Goal: Task Accomplishment & Management: Use online tool/utility

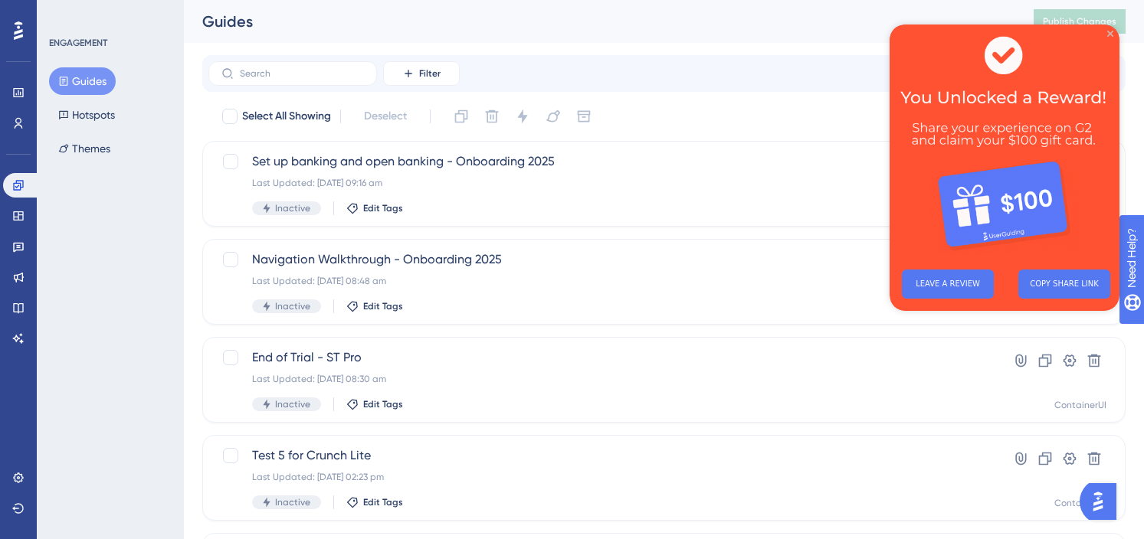
click at [1111, 35] on icon "Close Preview" at bounding box center [1110, 34] width 6 height 6
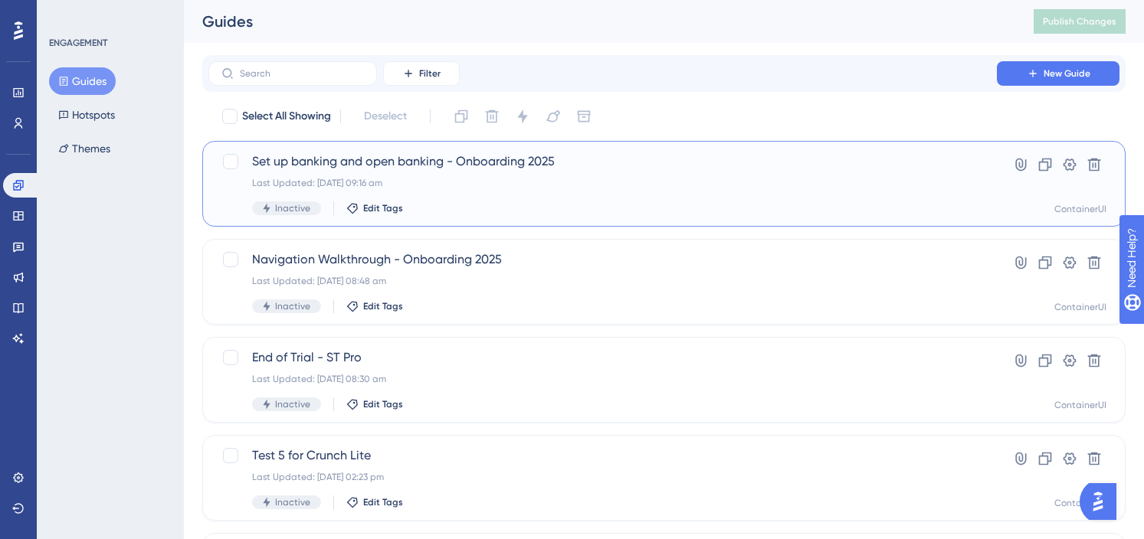
click at [436, 163] on span "Set up banking and open banking - Onboarding 2025" at bounding box center [602, 161] width 701 height 18
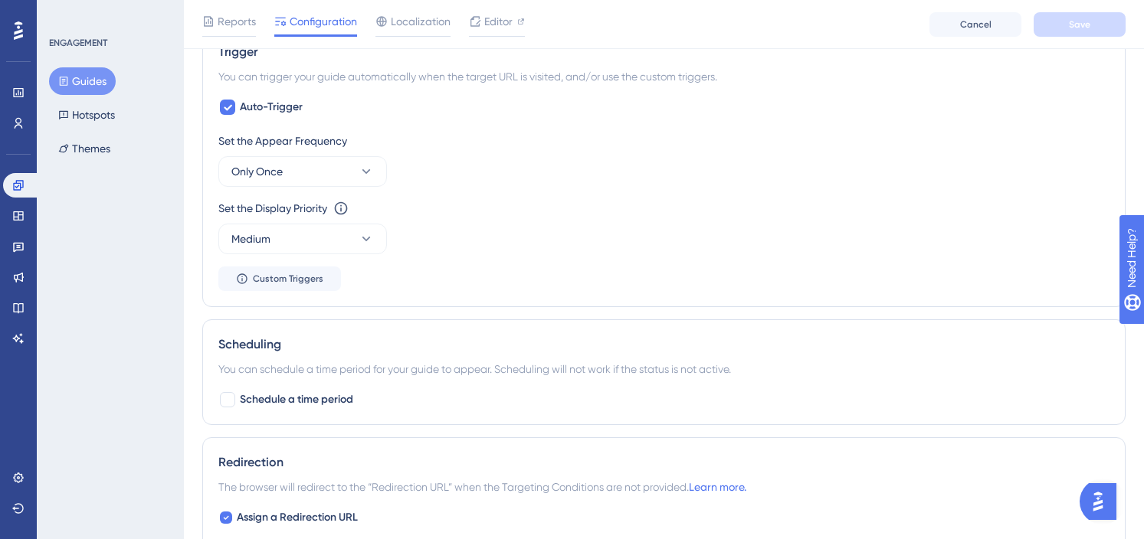
scroll to position [794, 0]
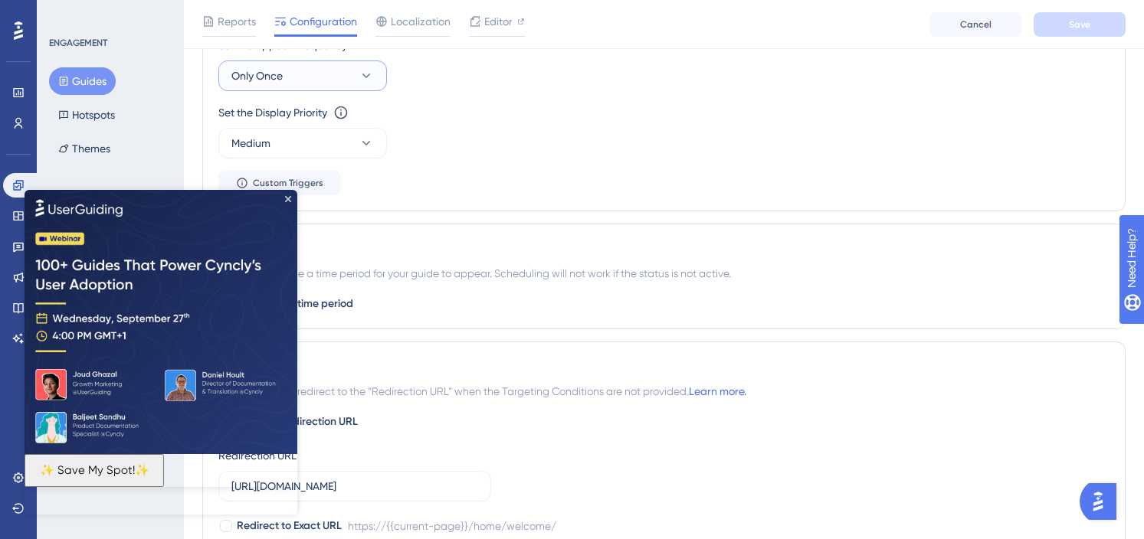
click at [369, 67] on button "Only Once" at bounding box center [302, 76] width 169 height 31
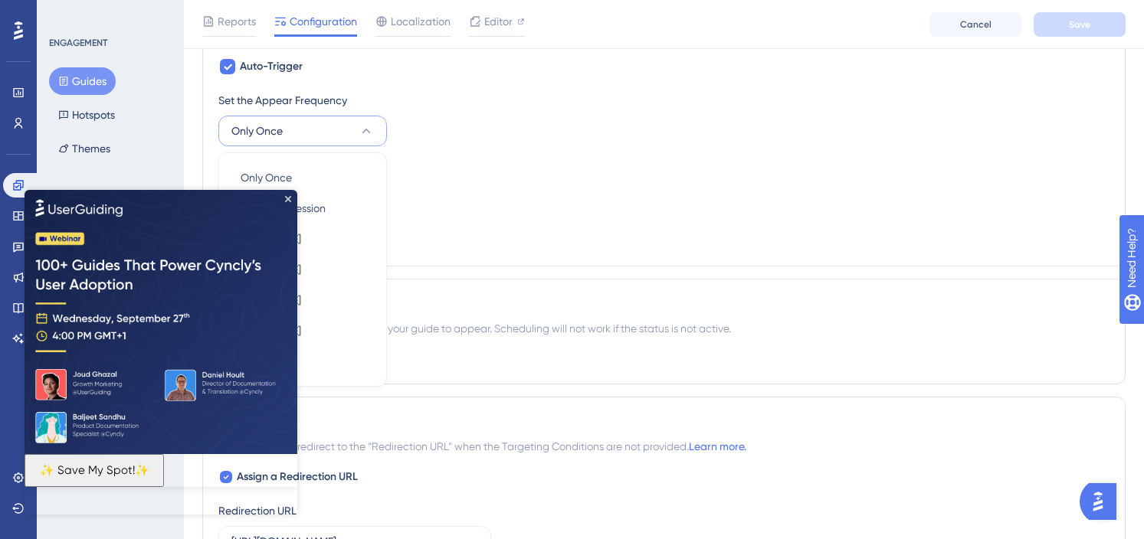
click at [447, 152] on div "Set the Appear Frequency Only Once Only Once Only Once Once in a Session Once i…" at bounding box center [663, 170] width 891 height 159
click at [290, 195] on icon "Close Preview" at bounding box center [288, 198] width 6 height 6
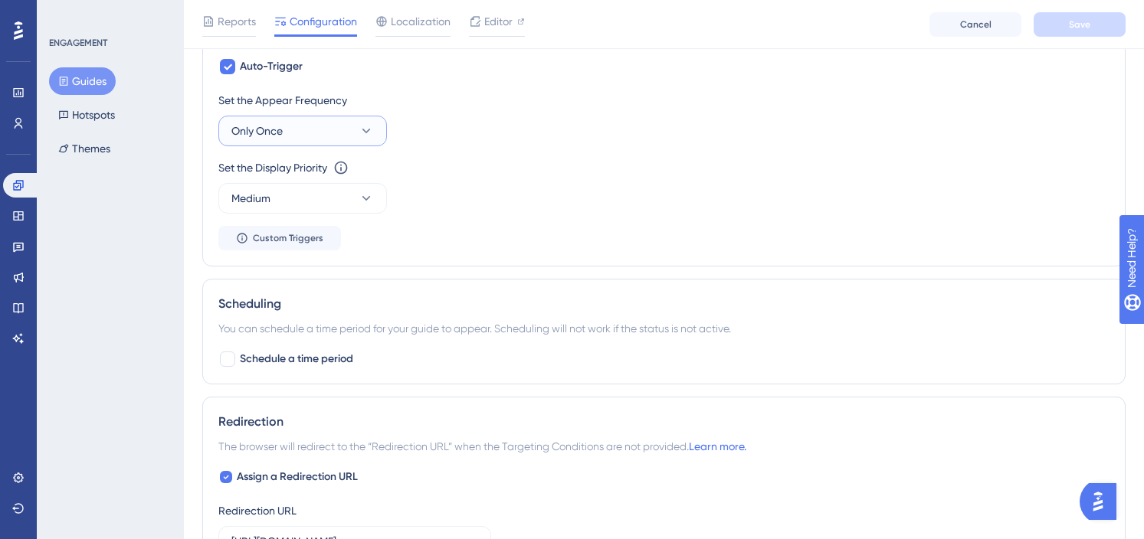
click at [355, 123] on button "Only Once" at bounding box center [302, 131] width 169 height 31
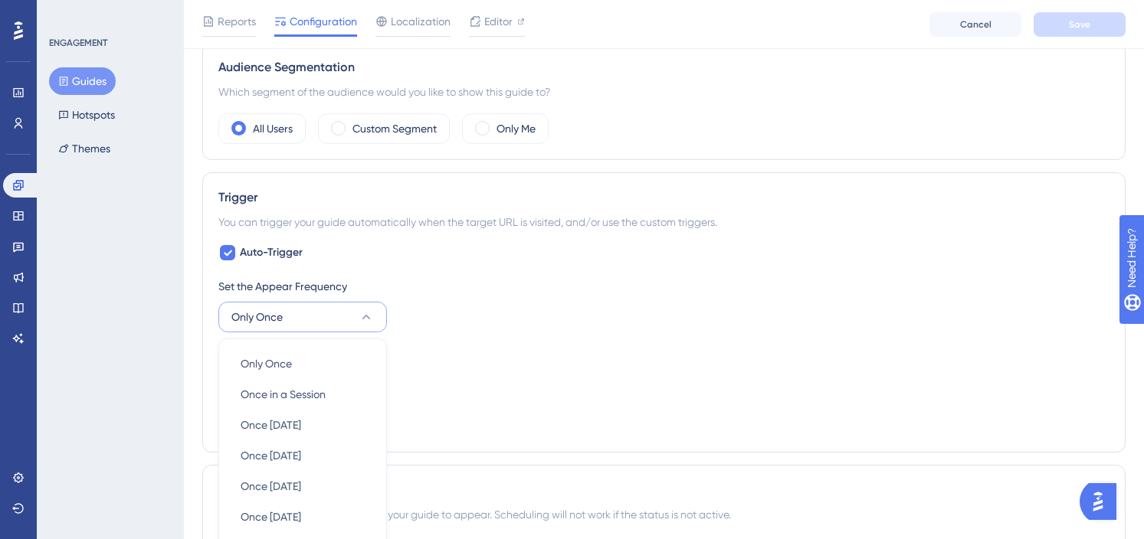
scroll to position [646, 0]
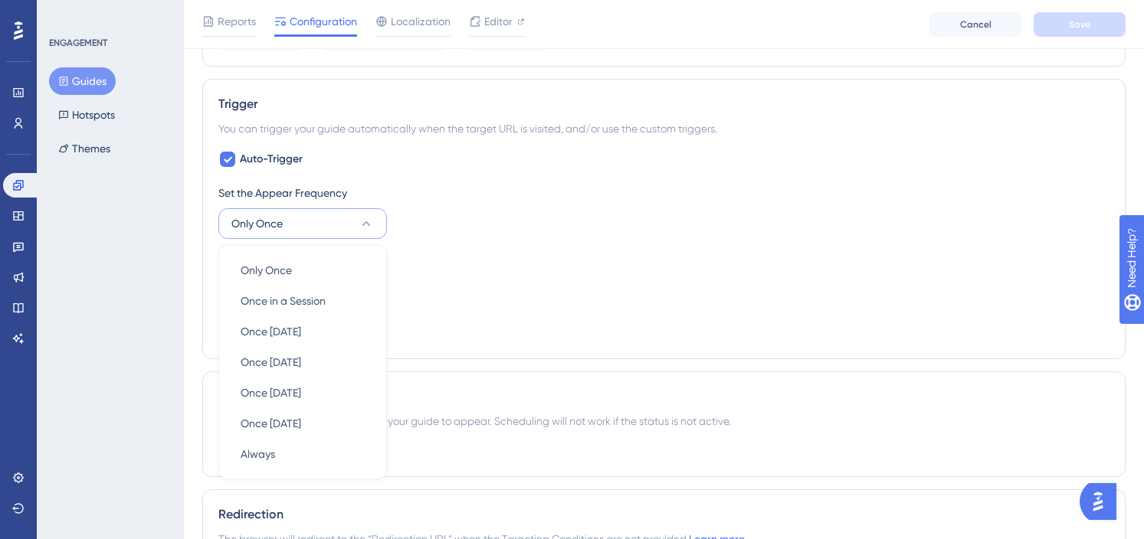
click at [524, 261] on div "Set the Display Priority This option will set the display priority between auto…" at bounding box center [663, 260] width 891 height 18
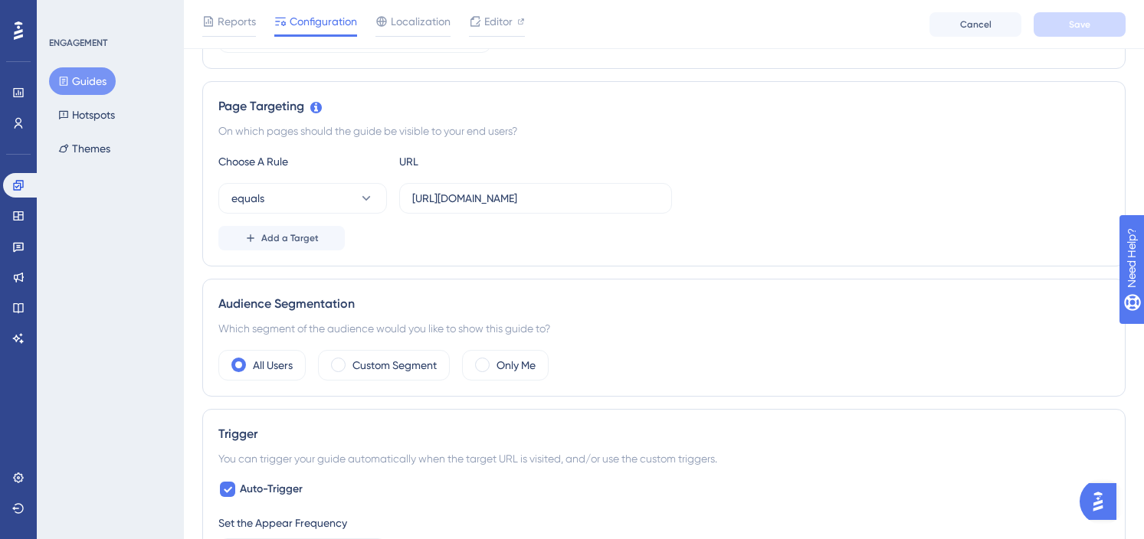
scroll to position [313, 0]
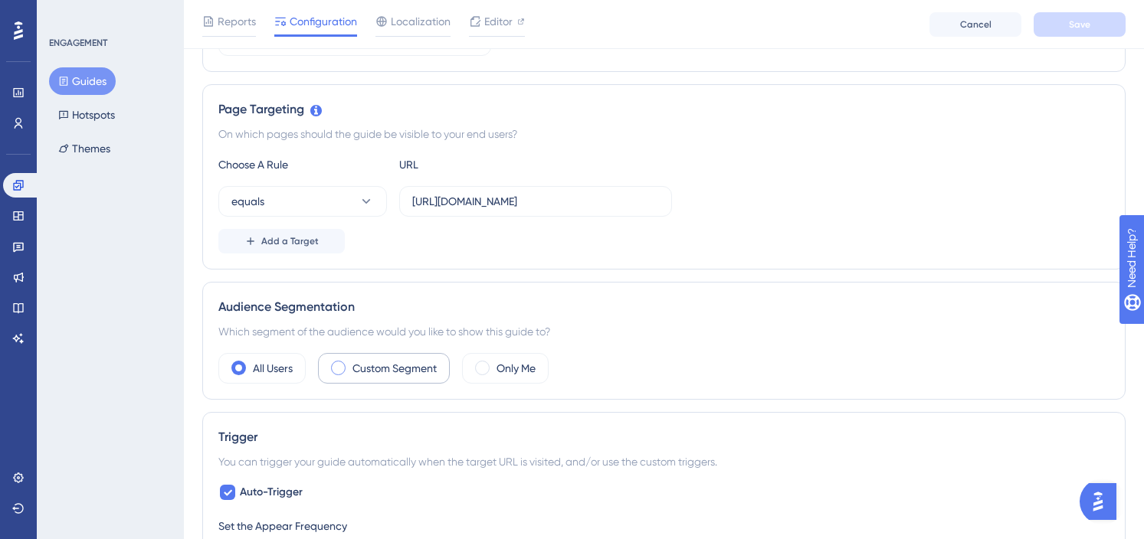
click at [397, 360] on label "Custom Segment" at bounding box center [394, 368] width 84 height 18
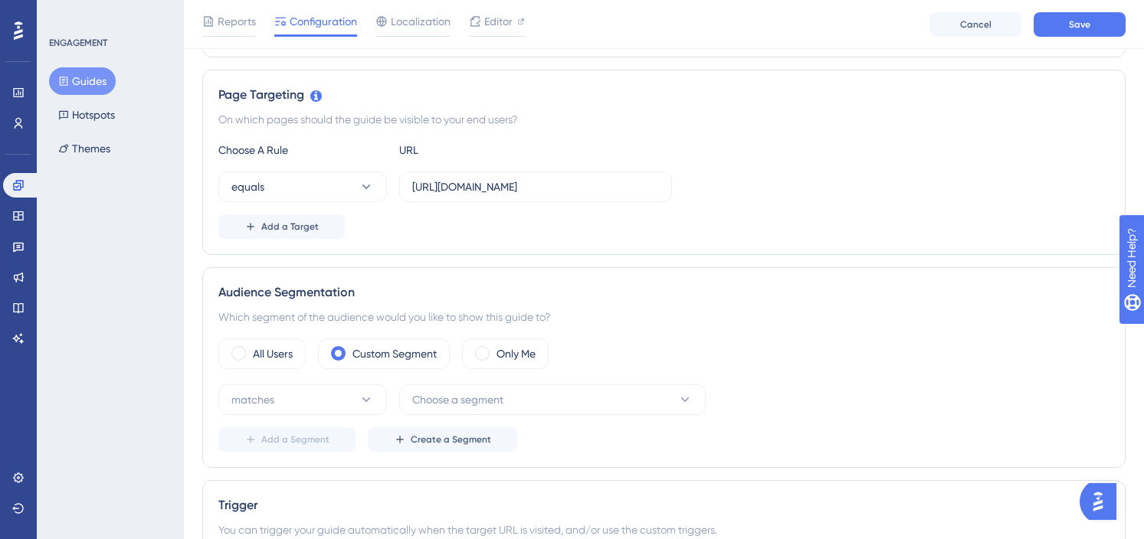
scroll to position [421, 0]
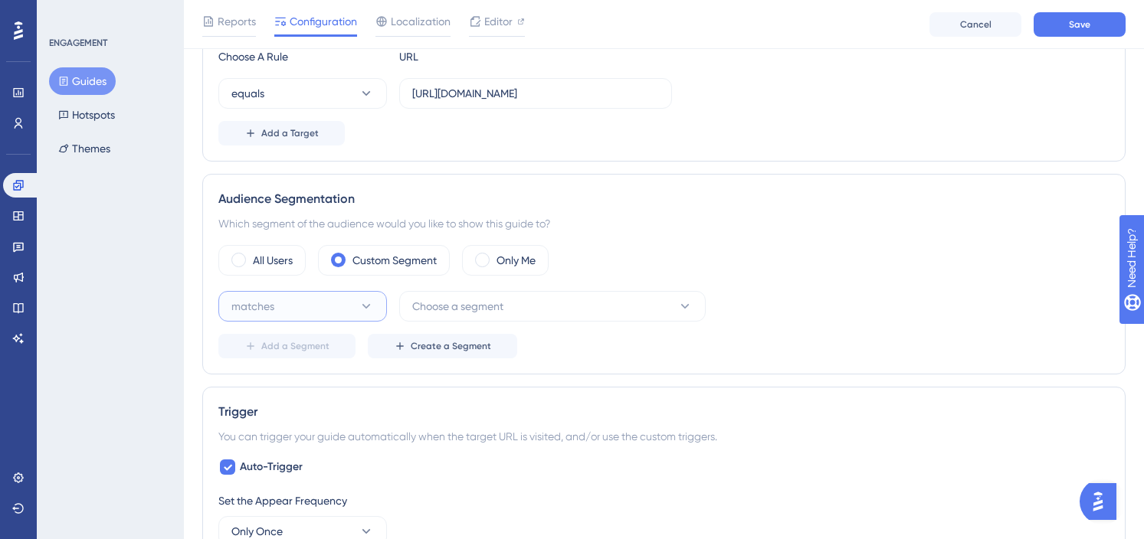
click at [368, 307] on icon at bounding box center [365, 306] width 15 height 15
click at [508, 316] on button "Choose a segment" at bounding box center [552, 306] width 306 height 31
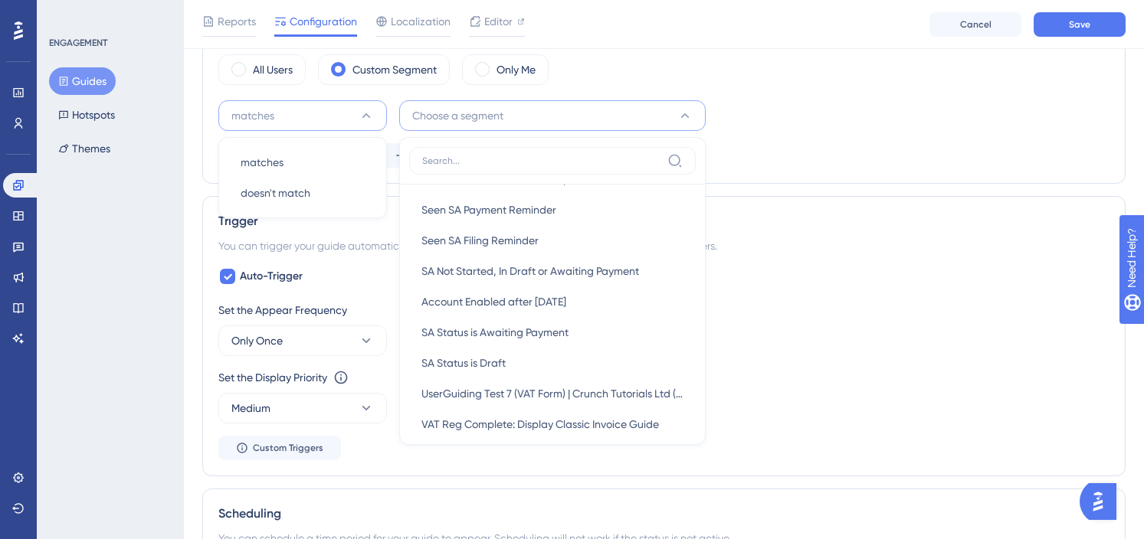
scroll to position [1193, 0]
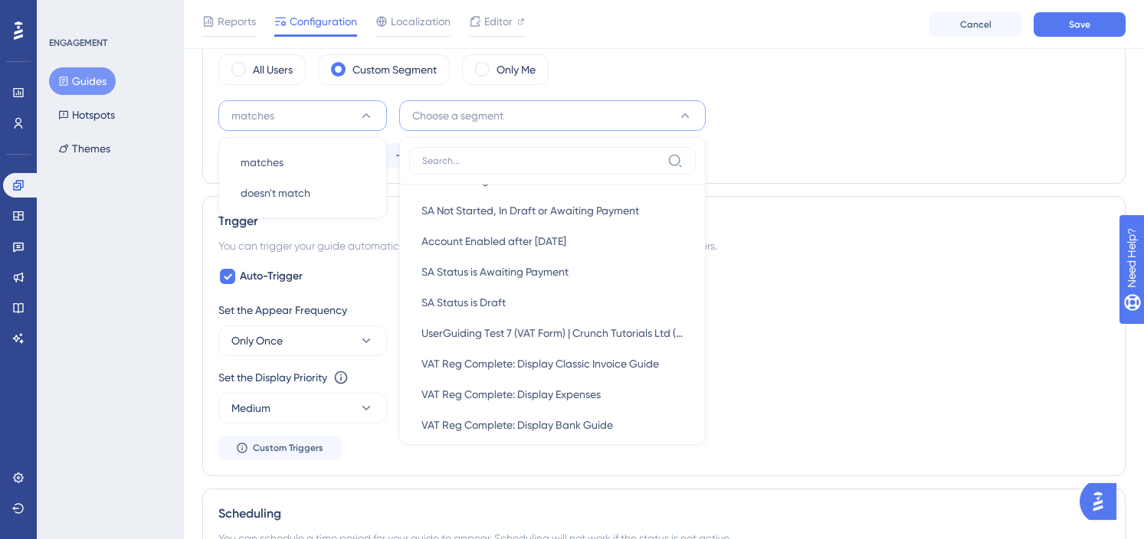
click at [869, 130] on div "matches matches matches doesn't match doesn't match Choose a segment New Users …" at bounding box center [663, 115] width 891 height 31
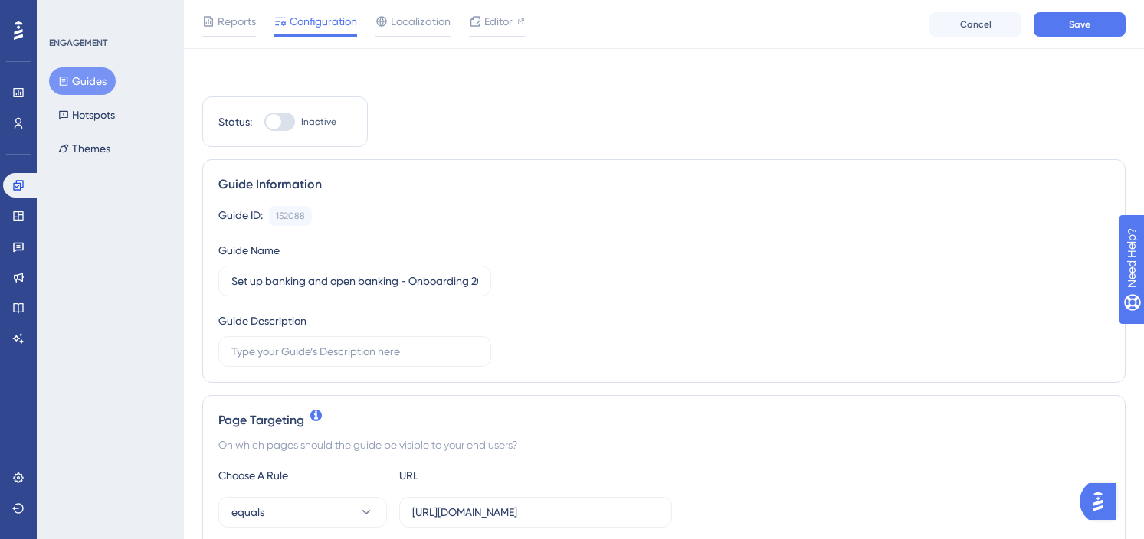
scroll to position [0, 0]
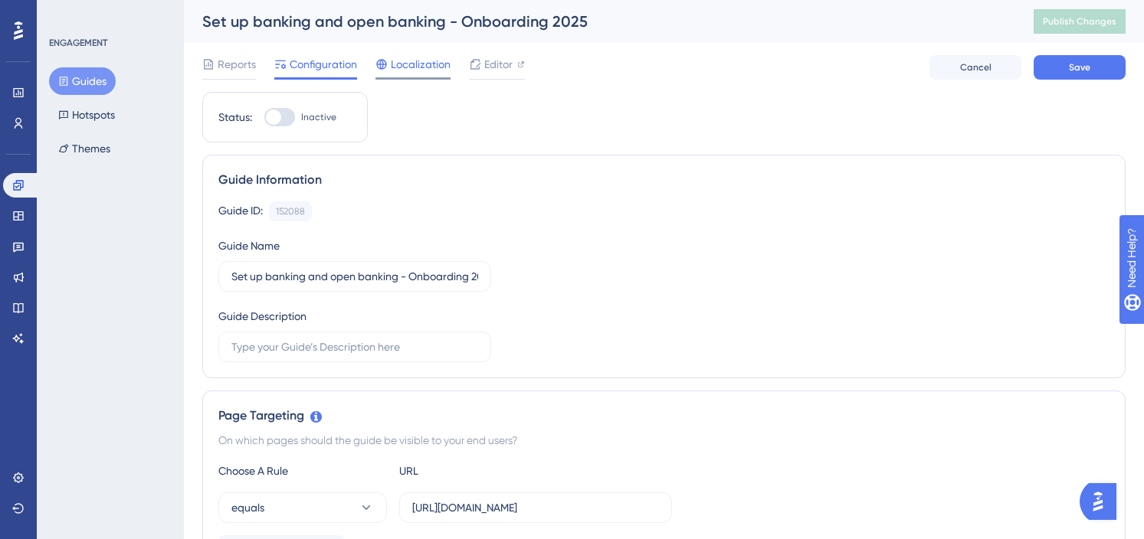
click at [413, 69] on span "Localization" at bounding box center [421, 64] width 60 height 18
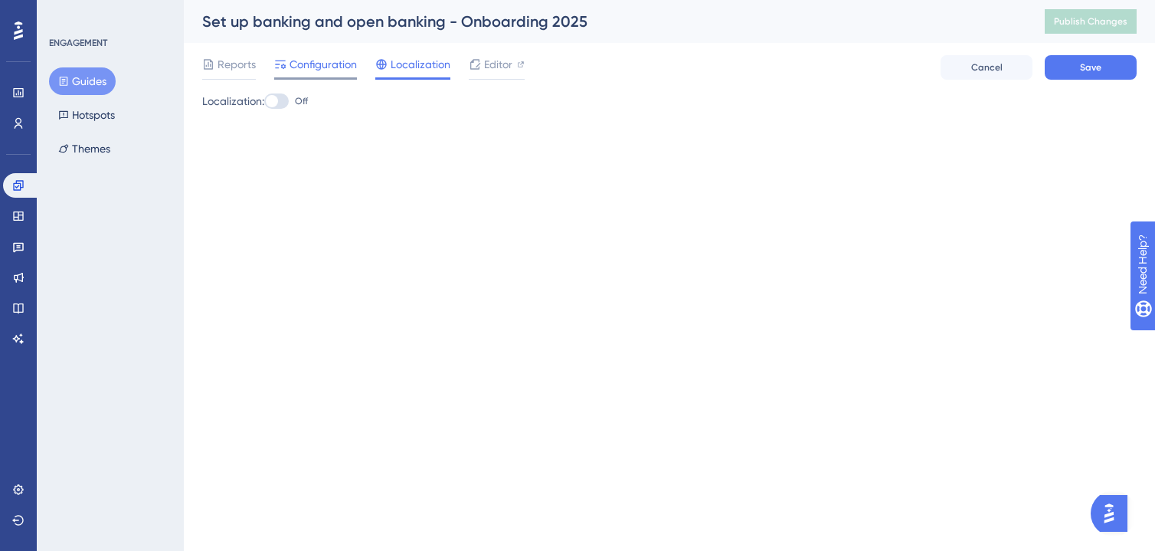
click at [319, 66] on span "Configuration" at bounding box center [323, 64] width 67 height 18
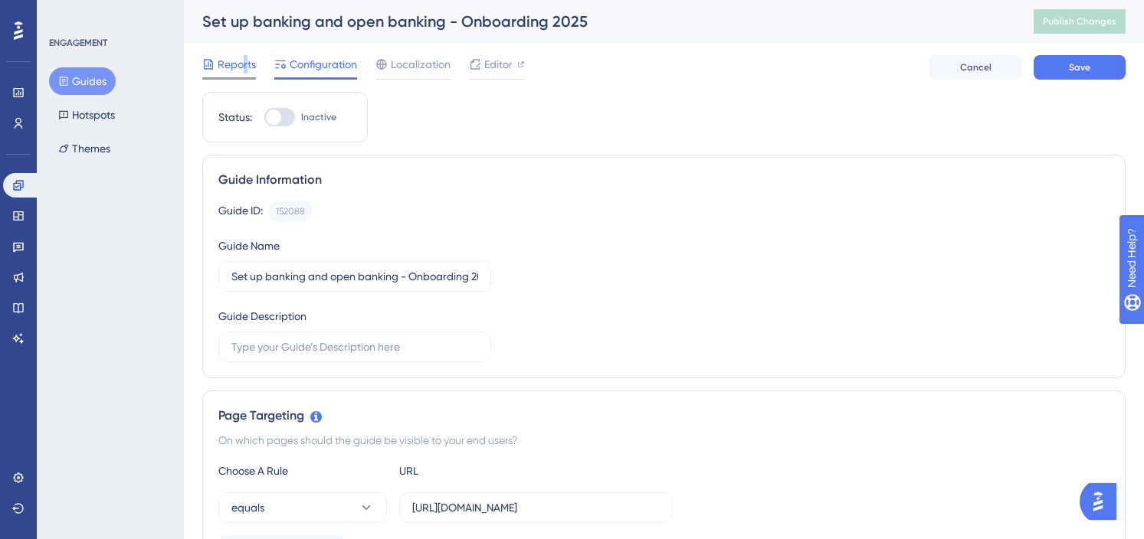
click at [244, 65] on span "Reports" at bounding box center [237, 64] width 38 height 18
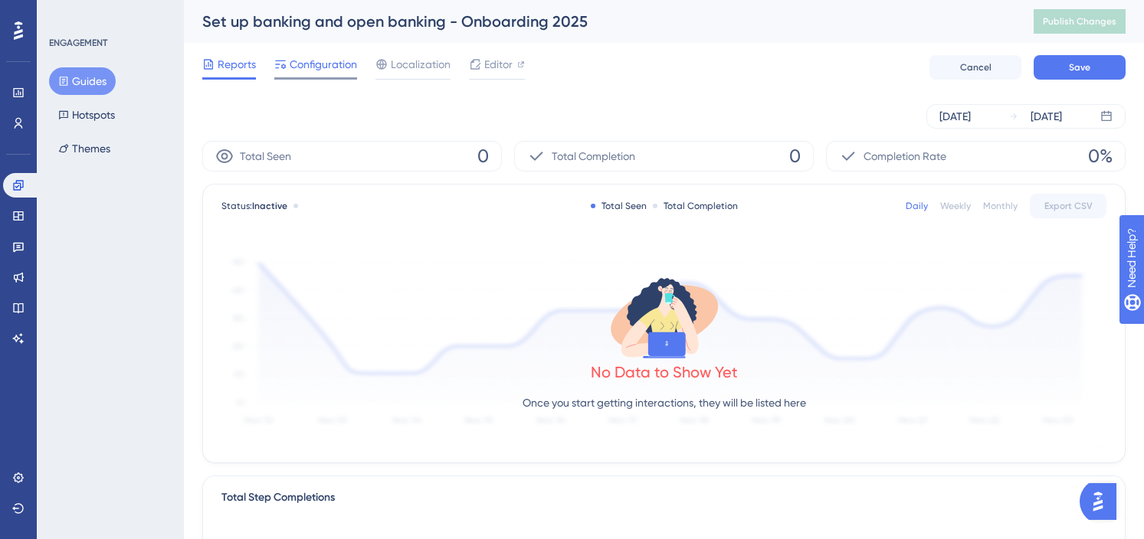
click at [329, 64] on span "Configuration" at bounding box center [323, 64] width 67 height 18
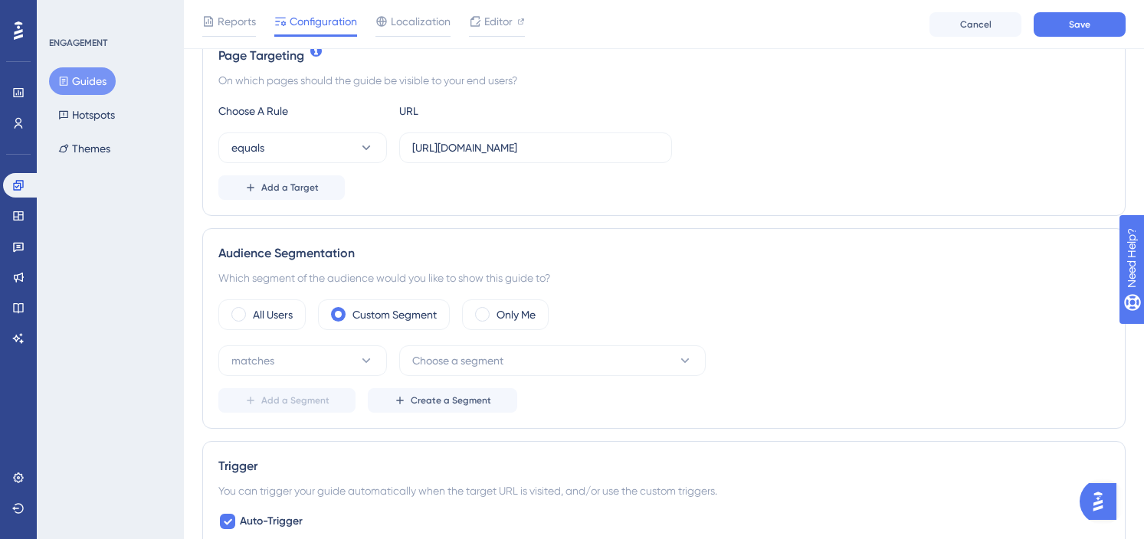
scroll to position [492, 0]
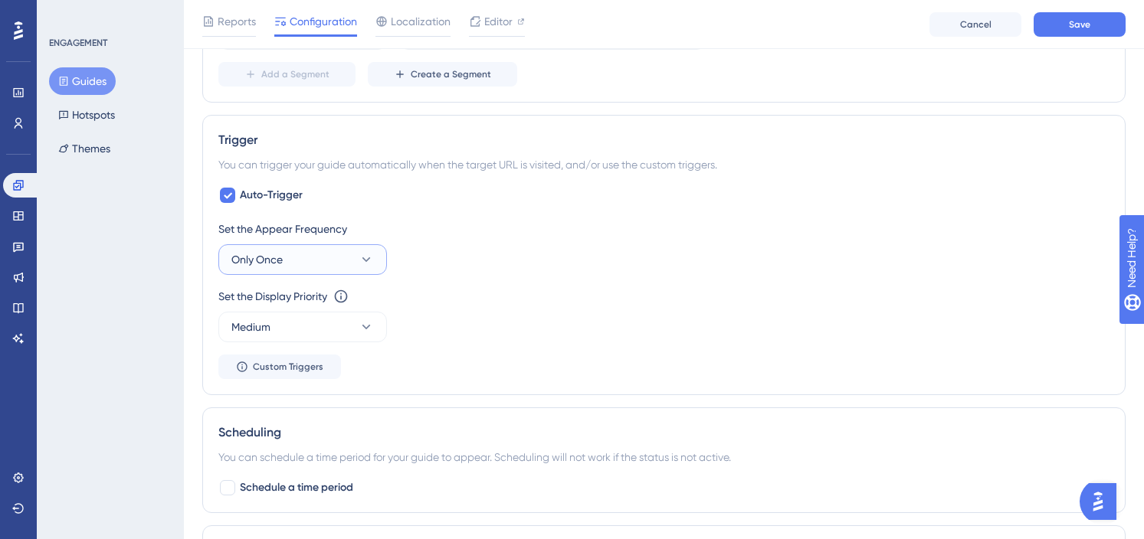
click at [345, 260] on button "Only Once" at bounding box center [302, 259] width 169 height 31
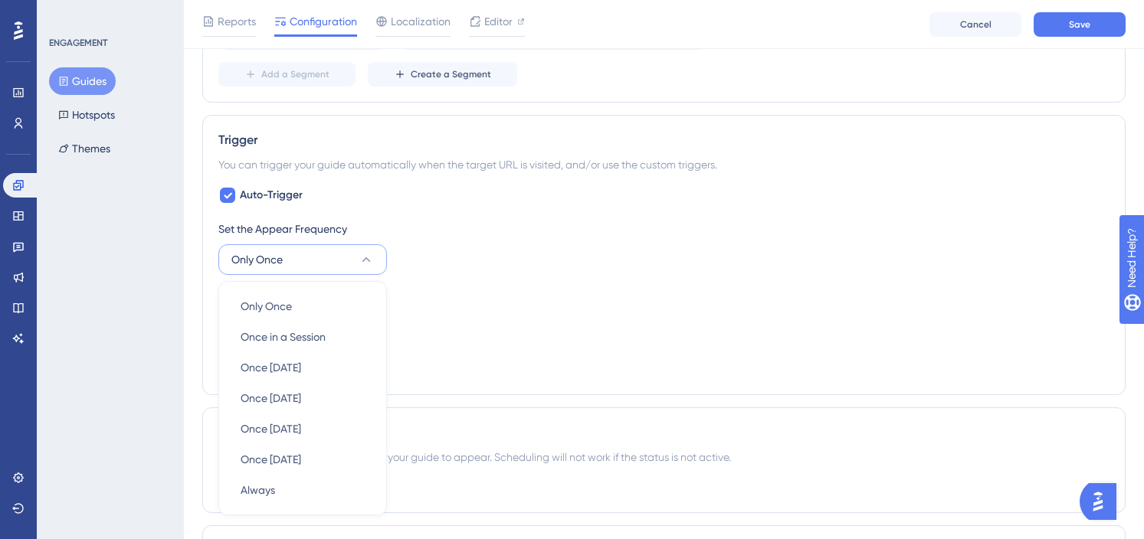
scroll to position [821, 0]
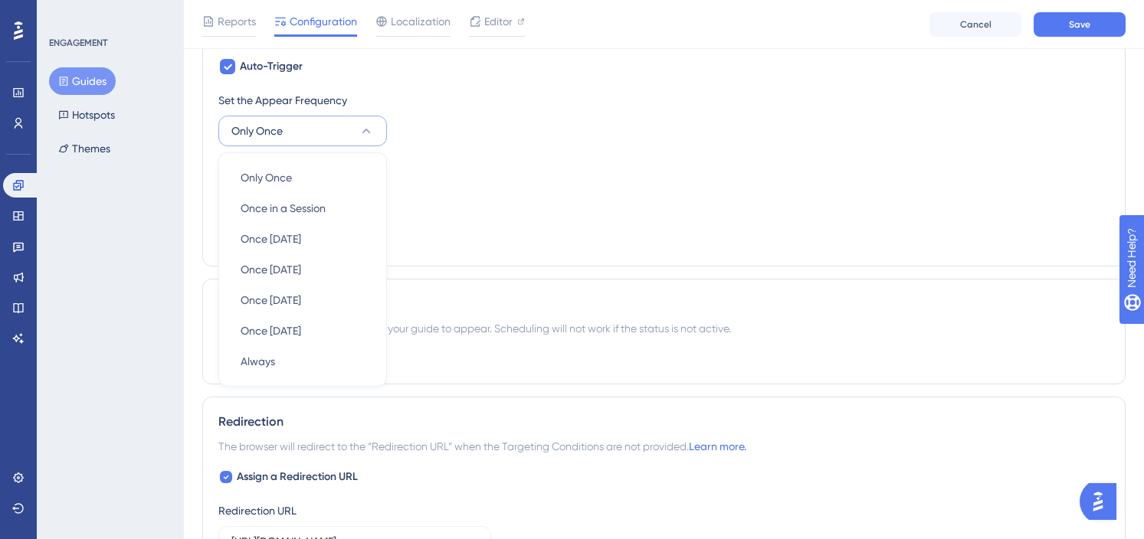
click at [470, 107] on div "Set the Appear Frequency" at bounding box center [663, 100] width 891 height 18
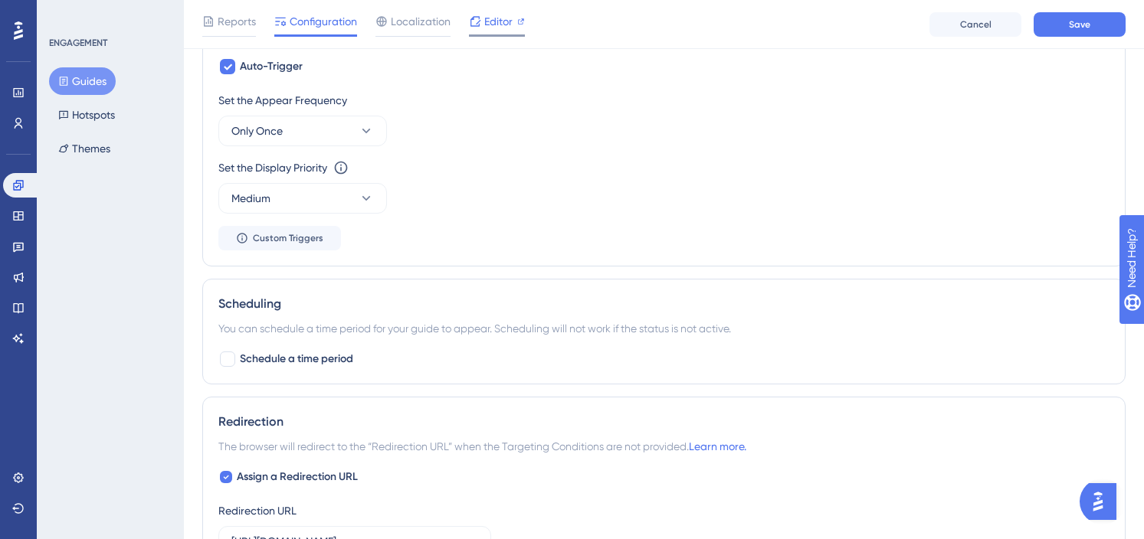
click at [481, 23] on div "Editor" at bounding box center [497, 21] width 56 height 18
